Goal: Obtain resource: Obtain resource

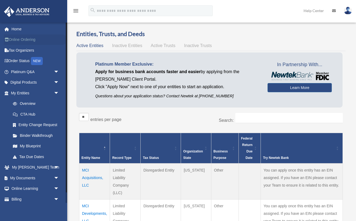
click at [28, 40] on link "Online Ordering" at bounding box center [35, 39] width 63 height 11
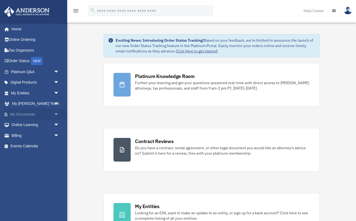
click at [56, 113] on span "arrow_drop_down" at bounding box center [59, 114] width 11 height 11
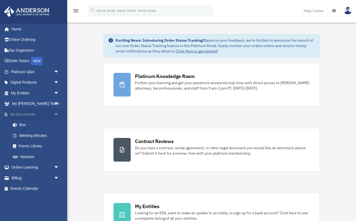
click at [56, 113] on span "arrow_drop_up" at bounding box center [59, 114] width 11 height 11
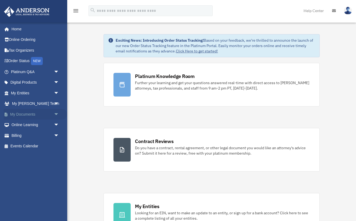
click at [57, 113] on span "arrow_drop_down" at bounding box center [59, 114] width 11 height 11
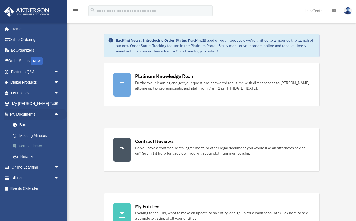
click at [37, 147] on link "Forms Library" at bounding box center [38, 146] width 60 height 11
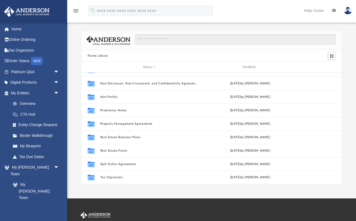
scroll to position [291, 0]
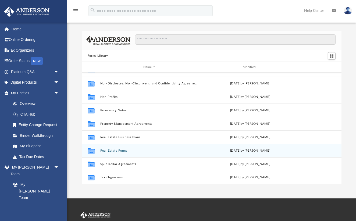
click at [116, 151] on button "Real Estate Forms" at bounding box center [149, 150] width 98 height 3
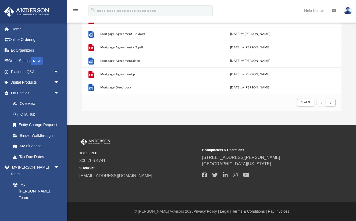
scroll to position [73, 0]
